Goal: Task Accomplishment & Management: Manage account settings

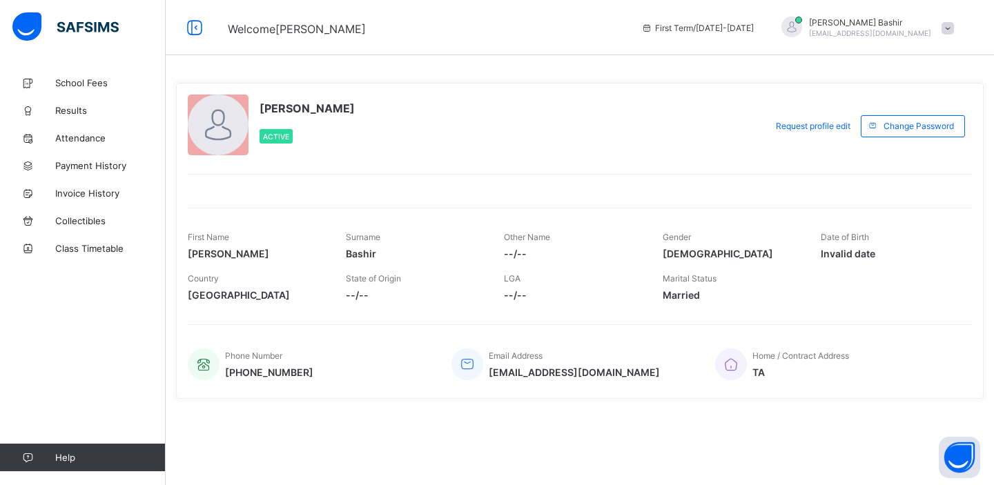
click at [893, 25] on span "Hamid Bashir" at bounding box center [870, 22] width 122 height 10
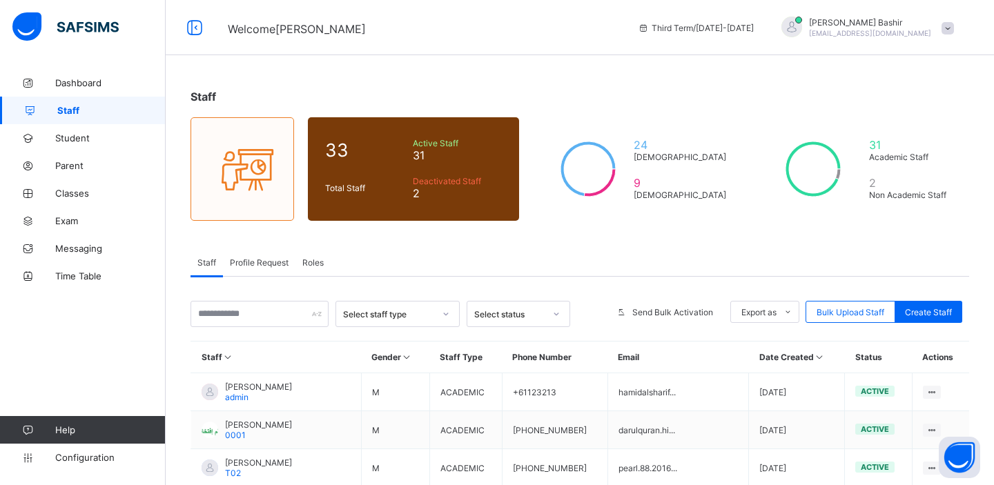
click at [320, 263] on span "Roles" at bounding box center [312, 263] width 21 height 10
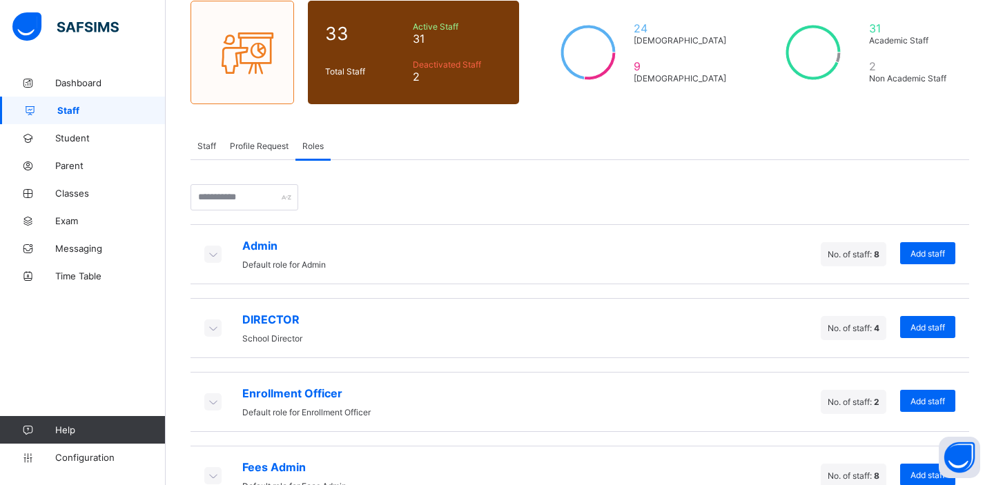
scroll to position [301, 0]
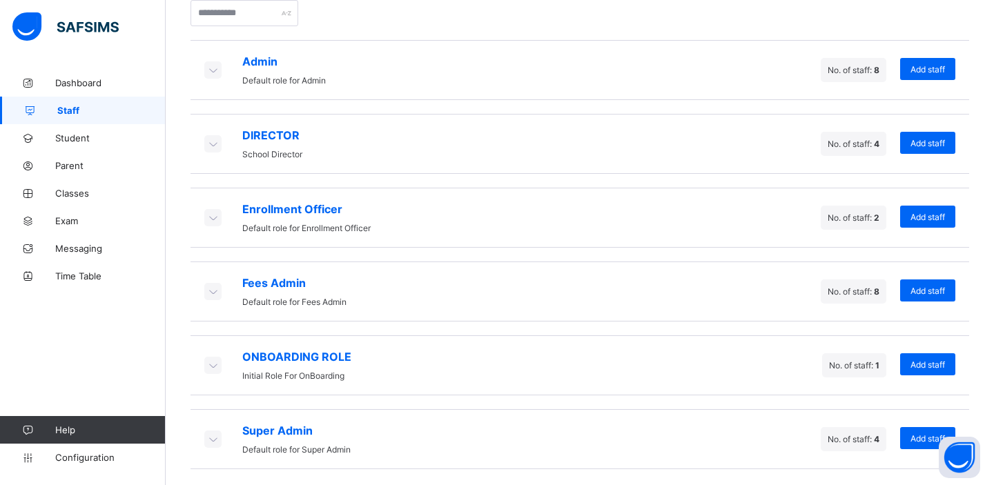
click at [216, 143] on icon at bounding box center [212, 144] width 15 height 14
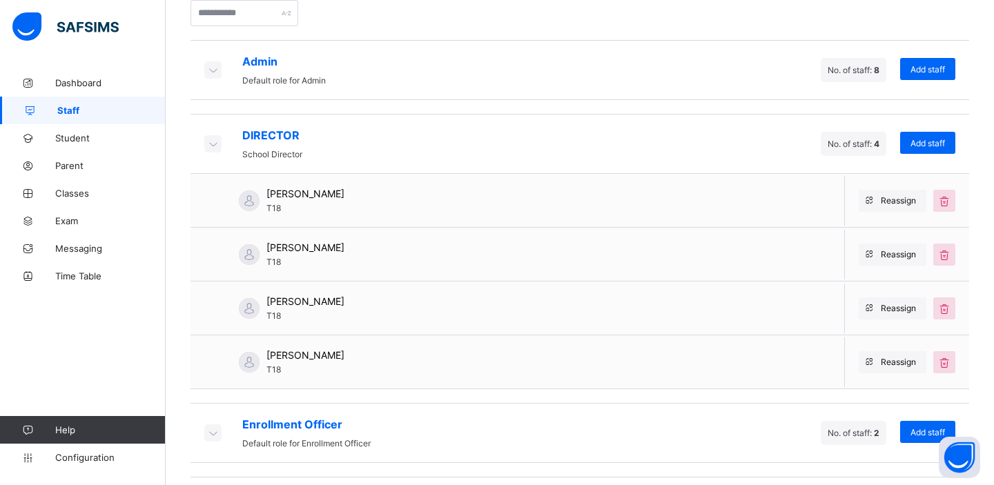
click at [213, 139] on icon at bounding box center [212, 144] width 15 height 14
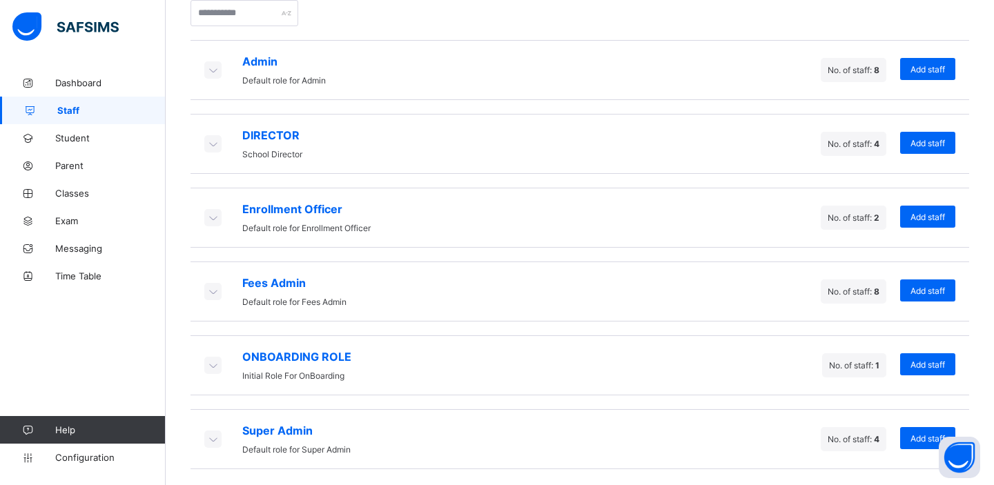
click at [214, 215] on icon at bounding box center [212, 218] width 15 height 14
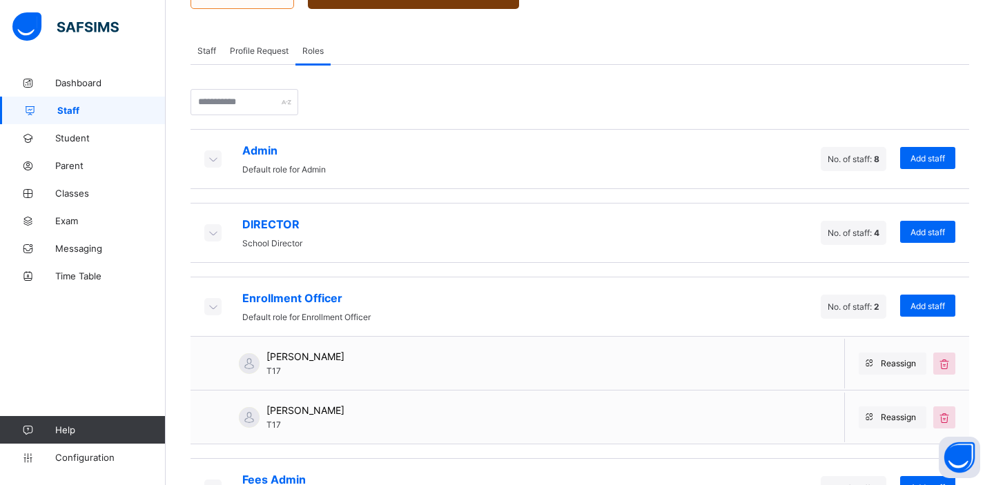
scroll to position [113, 0]
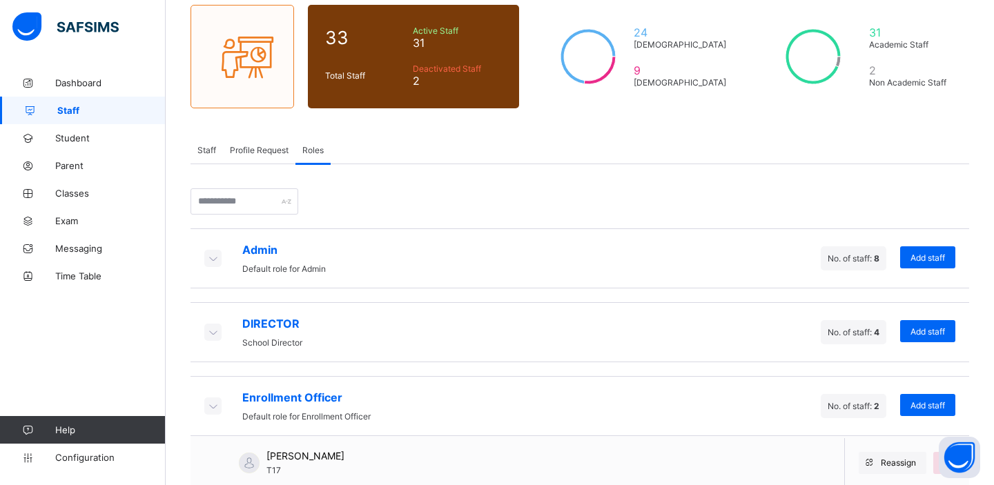
click at [214, 258] on icon at bounding box center [212, 258] width 15 height 14
